Goal: Task Accomplishment & Management: Complete application form

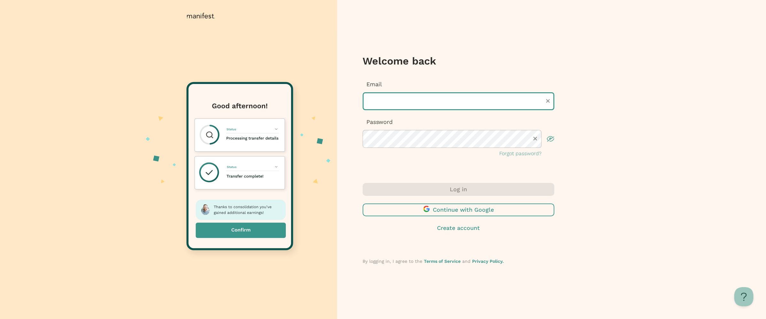
click at [397, 98] on input "text" at bounding box center [458, 101] width 192 height 18
type input "**********"
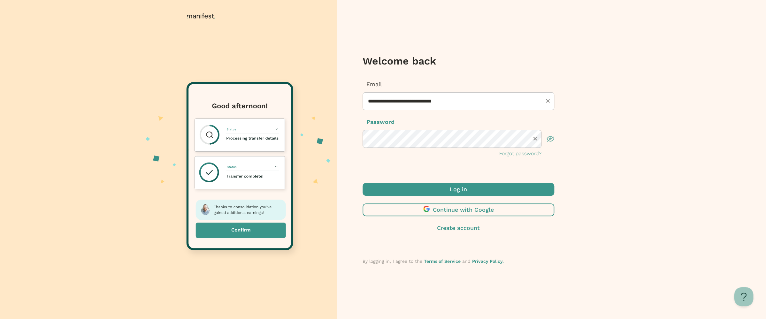
click at [448, 188] on span "submit" at bounding box center [458, 189] width 192 height 13
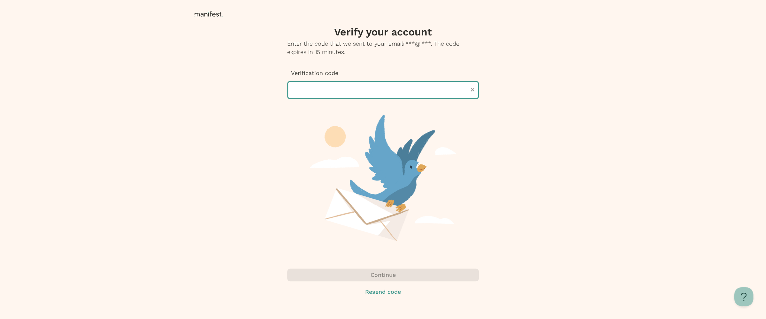
click at [341, 90] on input "text" at bounding box center [383, 90] width 192 height 18
paste input "******"
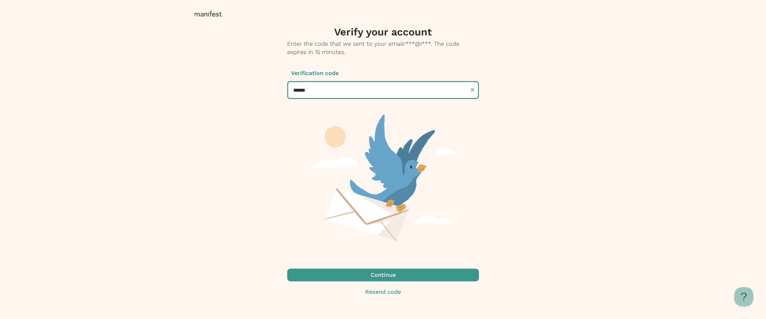
type input "******"
click at [388, 273] on span "button" at bounding box center [383, 275] width 192 height 13
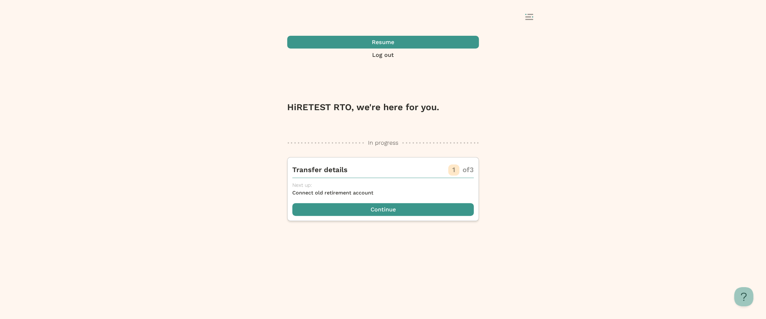
click at [386, 49] on span "button" at bounding box center [383, 42] width 192 height 13
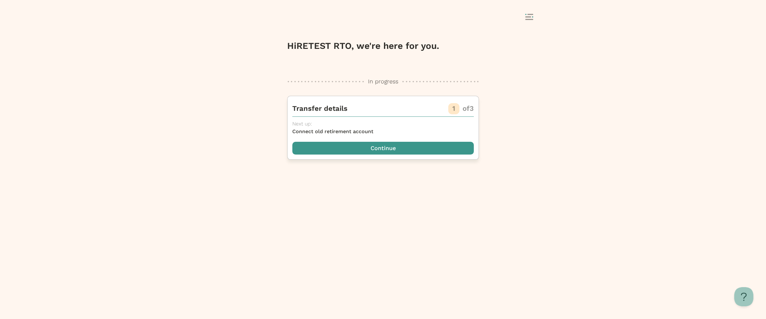
click at [385, 149] on span "button" at bounding box center [382, 148] width 181 height 13
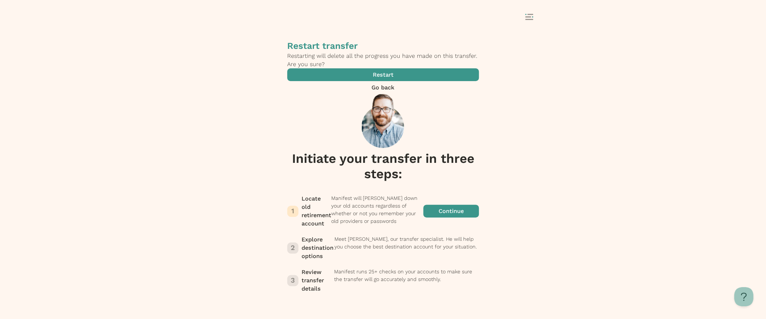
click at [423, 194] on span "button" at bounding box center [451, 210] width 56 height 33
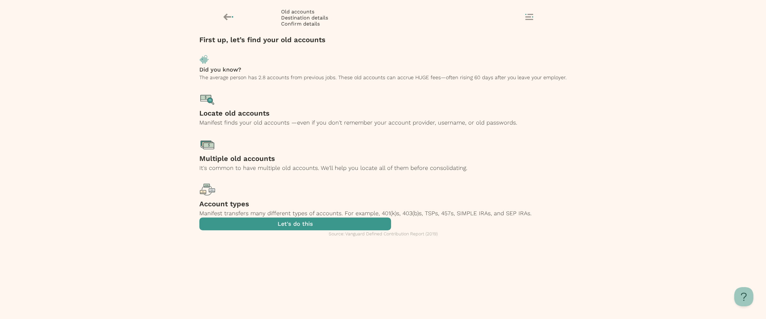
click at [384, 230] on span "button" at bounding box center [295, 223] width 192 height 13
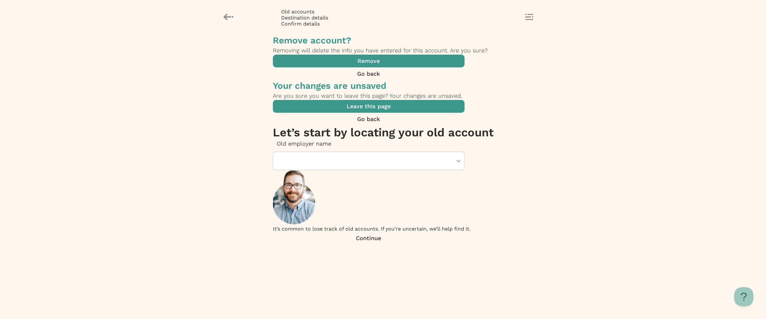
click at [339, 152] on div at bounding box center [362, 161] width 169 height 18
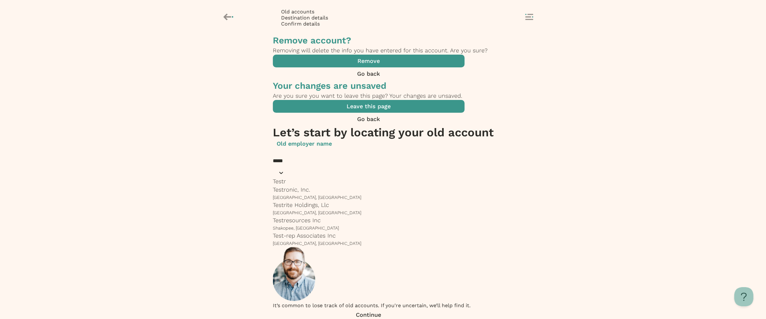
click at [323, 186] on p "Testronic, Inc." at bounding box center [369, 190] width 192 height 8
type input "*****"
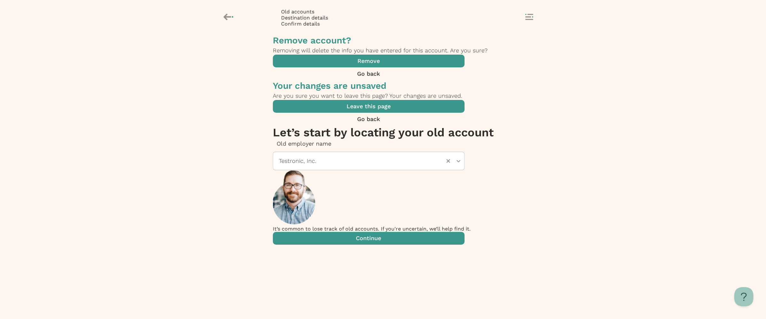
click at [397, 245] on span "button" at bounding box center [369, 238] width 192 height 13
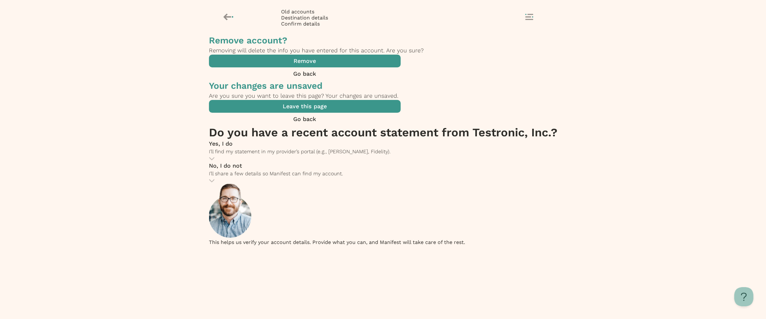
click at [343, 170] on span "I’ll share a few details so Manifest can find my account." at bounding box center [276, 173] width 134 height 6
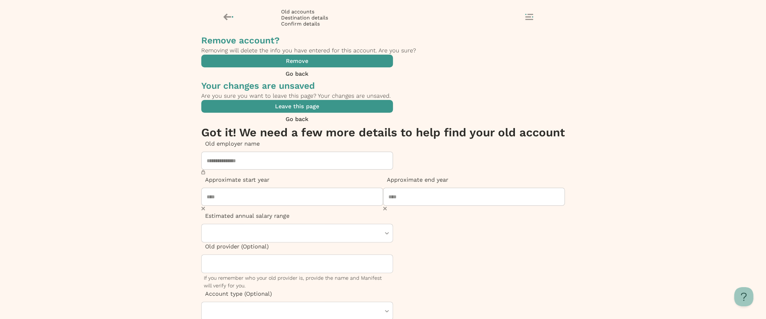
scroll to position [12, 0]
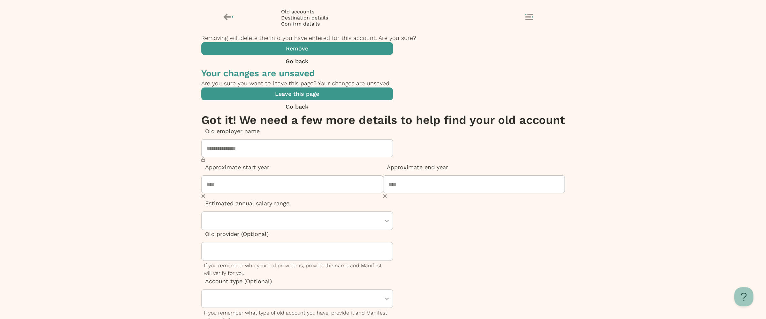
click at [234, 18] on icon at bounding box center [228, 16] width 11 height 11
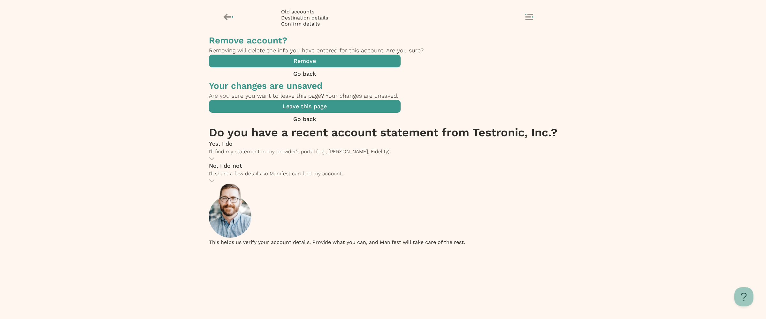
scroll to position [0, 0]
click at [353, 148] on span "I’ll find my statement in my provider’s portal (e.g., TIAA, Fidelity)." at bounding box center [300, 151] width 182 height 6
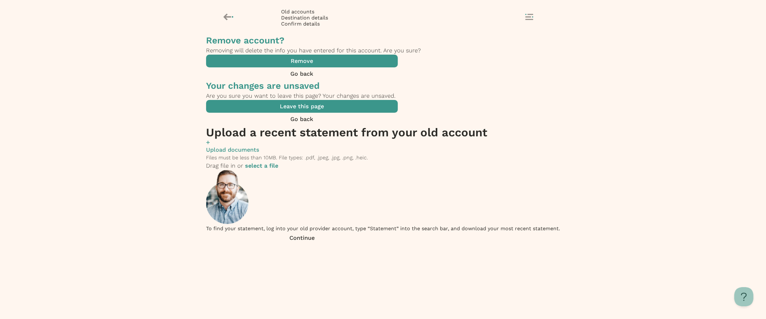
click at [278, 162] on label "select a file" at bounding box center [261, 165] width 33 height 7
click at [0, 0] on input "select a file" at bounding box center [0, 0] width 0 height 0
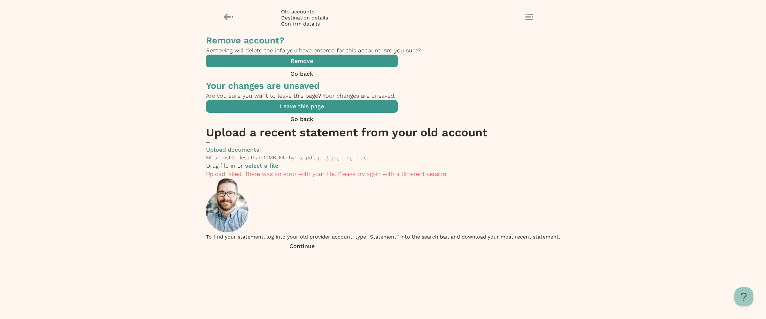
click at [173, 70] on div "Remove account? Removing will delete the info you have entered for this account…" at bounding box center [383, 177] width 766 height 284
click at [278, 162] on label "select a file" at bounding box center [261, 165] width 33 height 7
click at [0, 0] on input "select a file" at bounding box center [0, 0] width 0 height 0
click at [367, 162] on div "Drag file in or select a file" at bounding box center [383, 166] width 354 height 8
click at [278, 162] on label "select a file" at bounding box center [261, 165] width 33 height 7
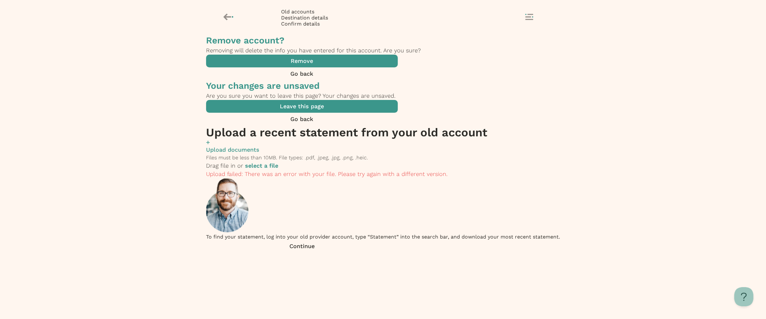
click at [0, 0] on input "select a file" at bounding box center [0, 0] width 0 height 0
